Goal: Transaction & Acquisition: Purchase product/service

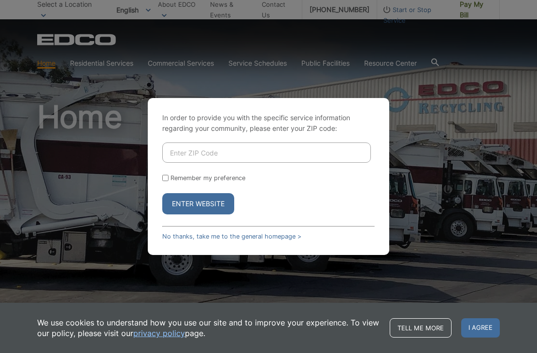
click at [205, 163] on input "Enter ZIP Code" at bounding box center [266, 152] width 209 height 20
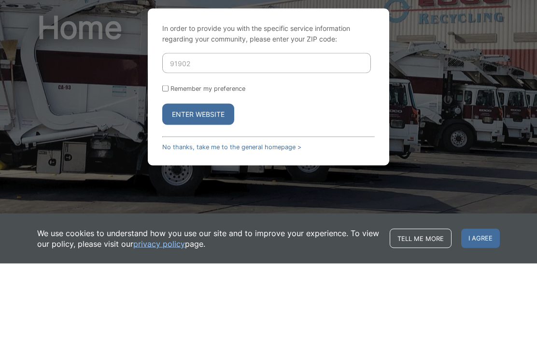
type input "91902"
click at [517, 106] on div "In order to provide you with the specific service information regarding your co…" at bounding box center [268, 176] width 537 height 353
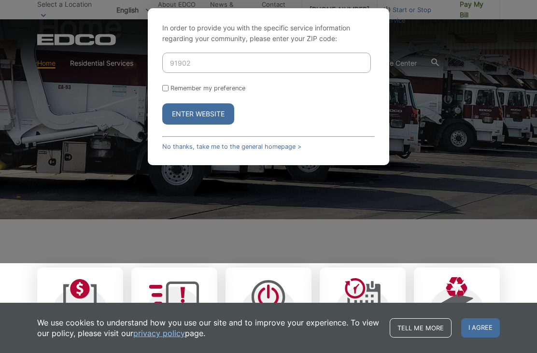
click at [212, 125] on button "Enter Website" at bounding box center [198, 113] width 72 height 21
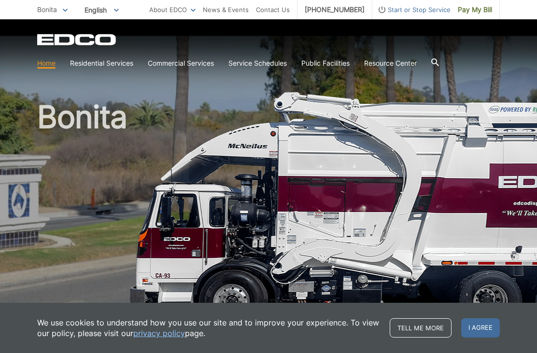
click at [476, 10] on span "Pay My Bill" at bounding box center [475, 9] width 34 height 11
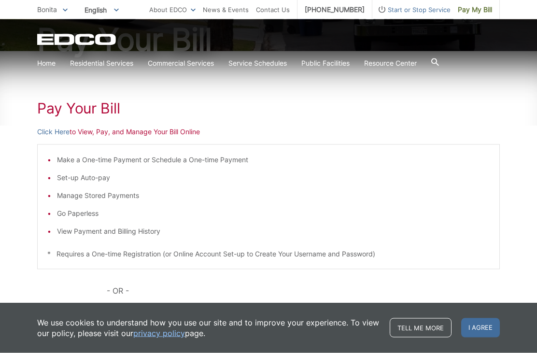
scroll to position [119, 0]
click at [105, 179] on li "Set-up Auto-pay" at bounding box center [273, 176] width 433 height 11
click at [81, 181] on li "Set-up Auto-pay" at bounding box center [273, 176] width 433 height 11
click at [99, 183] on ul "Make a One-time Payment or Schedule a One-time Payment Set-up Auto-pay Manage S…" at bounding box center [268, 195] width 442 height 82
click at [87, 180] on li "Set-up Auto-pay" at bounding box center [273, 176] width 433 height 11
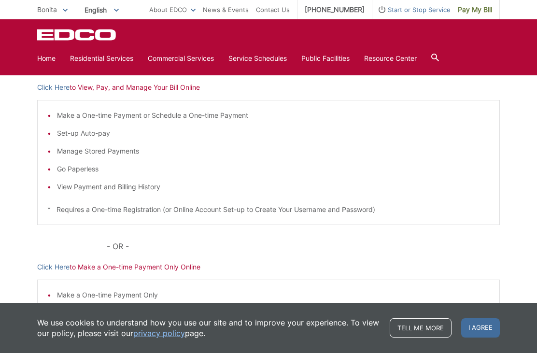
scroll to position [162, 0]
click at [122, 158] on ul "Make a One-time Payment or Schedule a One-time Payment Set-up Auto-pay Manage S…" at bounding box center [268, 152] width 442 height 82
click at [87, 156] on li "Manage Stored Payments" at bounding box center [273, 151] width 433 height 11
click at [95, 144] on ul "Make a One-time Payment or Schedule a One-time Payment Set-up Auto-pay Manage S…" at bounding box center [268, 152] width 442 height 82
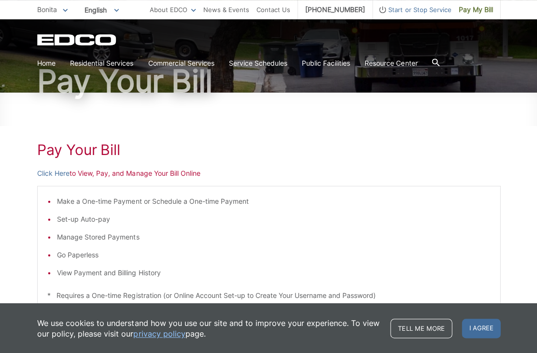
scroll to position [77, 0]
click at [62, 175] on link "Click Here" at bounding box center [53, 173] width 32 height 11
